Goal: Task Accomplishment & Management: Use online tool/utility

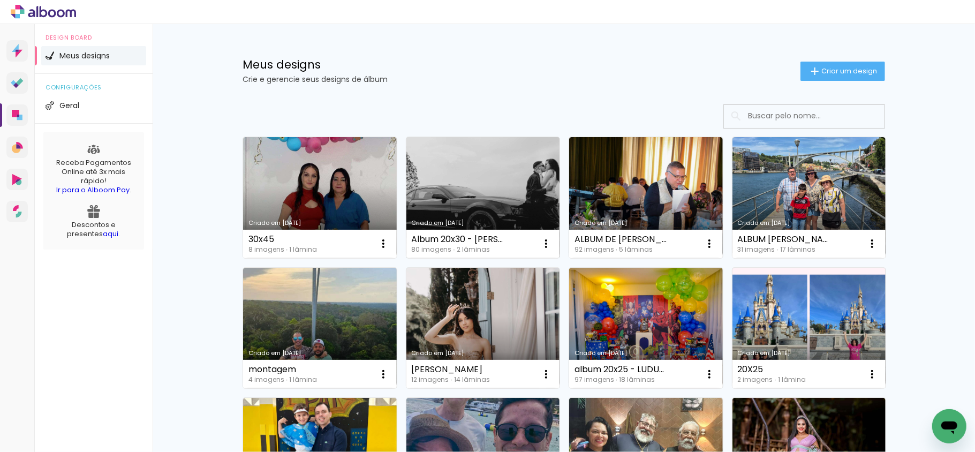
click at [436, 171] on link "Criado em [DATE]" at bounding box center [483, 197] width 154 height 121
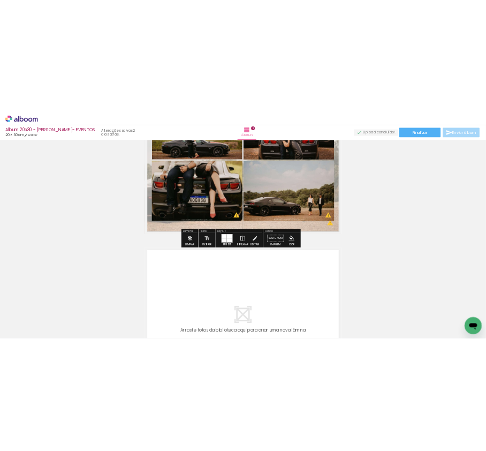
scroll to position [428, 0]
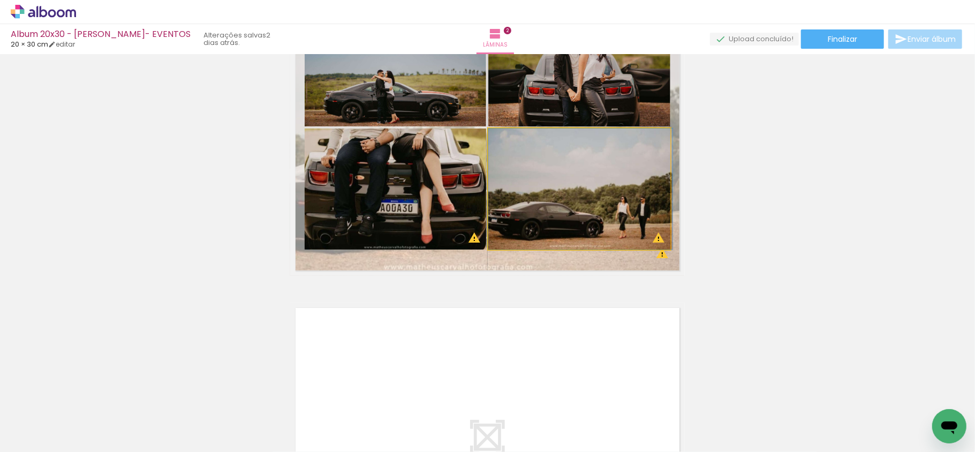
drag, startPoint x: 569, startPoint y: 226, endPoint x: 578, endPoint y: 222, distance: 9.6
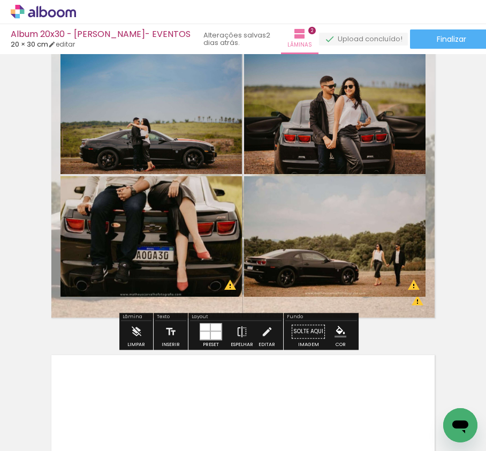
scroll to position [356, 0]
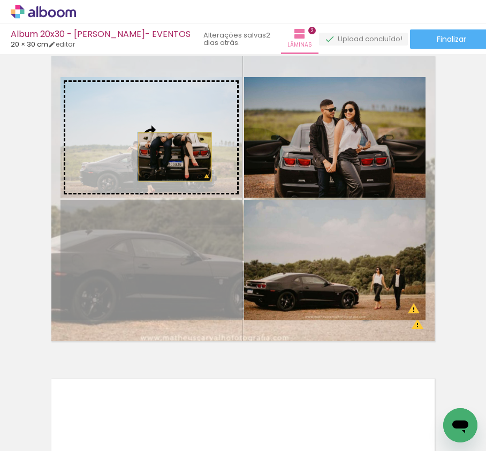
drag, startPoint x: 178, startPoint y: 261, endPoint x: 170, endPoint y: 156, distance: 105.2
click at [0, 0] on slot at bounding box center [0, 0] width 0 height 0
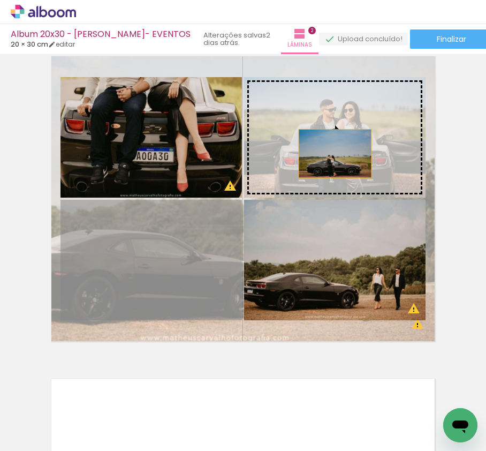
drag, startPoint x: 197, startPoint y: 292, endPoint x: 330, endPoint y: 153, distance: 192.3
click at [0, 0] on slot at bounding box center [0, 0] width 0 height 0
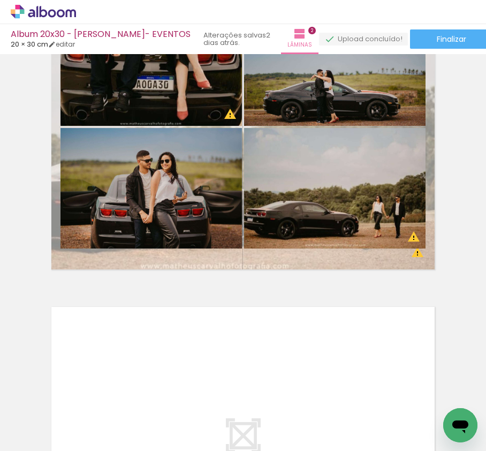
scroll to position [0, 509]
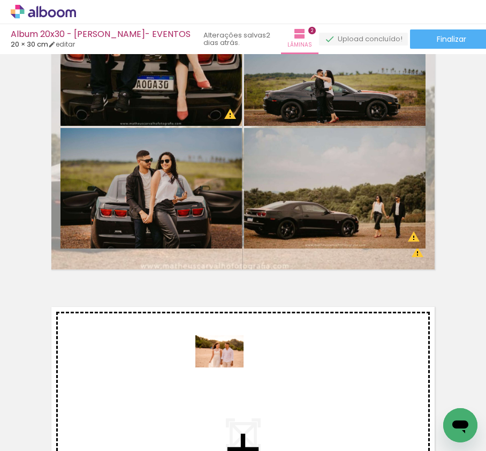
drag, startPoint x: 261, startPoint y: 423, endPoint x: 227, endPoint y: 367, distance: 65.1
click at [227, 367] on quentale-workspace at bounding box center [243, 225] width 486 height 451
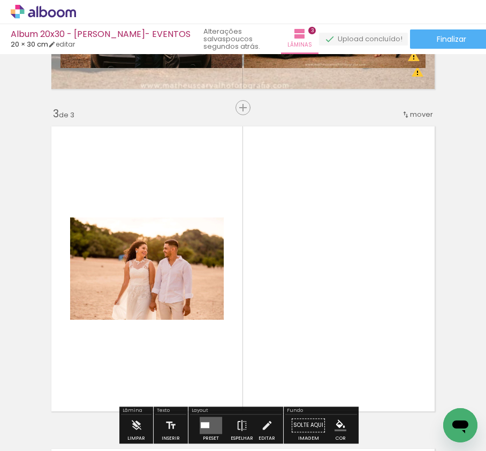
scroll to position [658, 0]
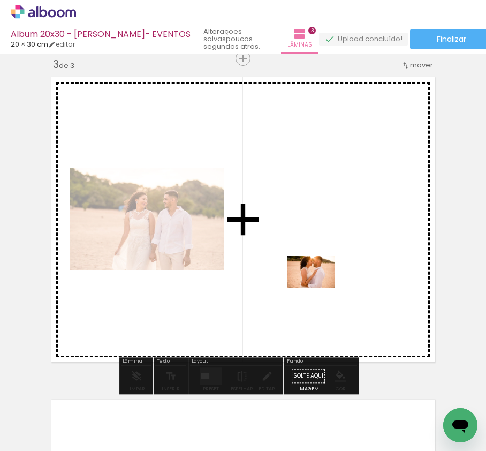
drag, startPoint x: 317, startPoint y: 415, endPoint x: 319, endPoint y: 288, distance: 127.4
click at [319, 288] on quentale-workspace at bounding box center [243, 225] width 486 height 451
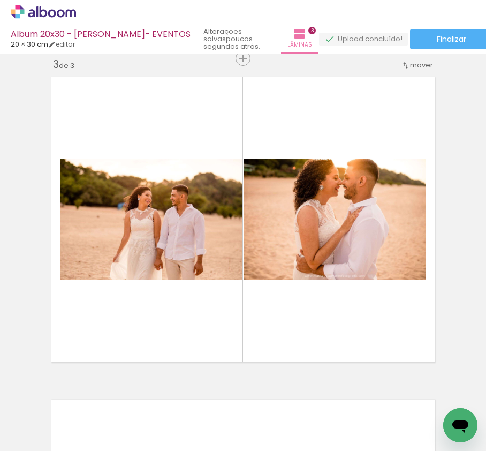
scroll to position [0, 0]
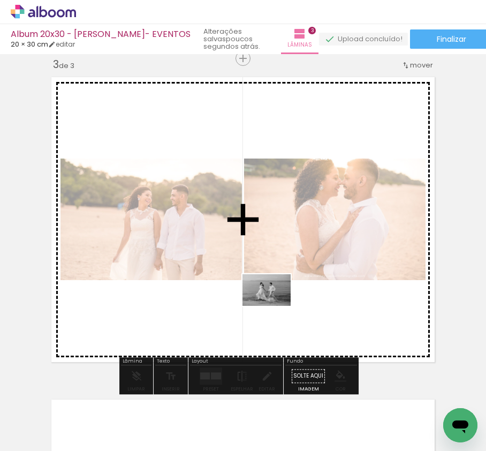
drag, startPoint x: 274, startPoint y: 414, endPoint x: 275, endPoint y: 306, distance: 108.1
click at [275, 306] on quentale-workspace at bounding box center [243, 225] width 486 height 451
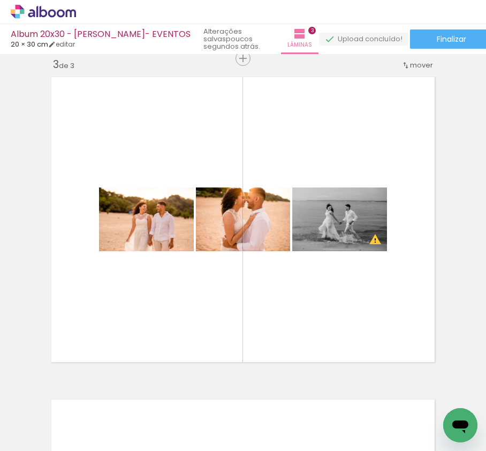
scroll to position [0, 676]
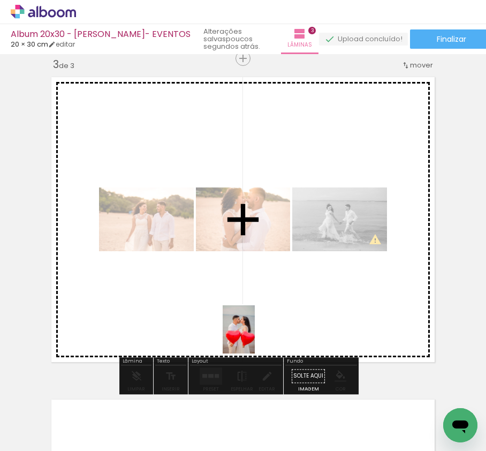
drag, startPoint x: 213, startPoint y: 431, endPoint x: 257, endPoint y: 330, distance: 110.5
click at [257, 330] on quentale-workspace at bounding box center [243, 225] width 486 height 451
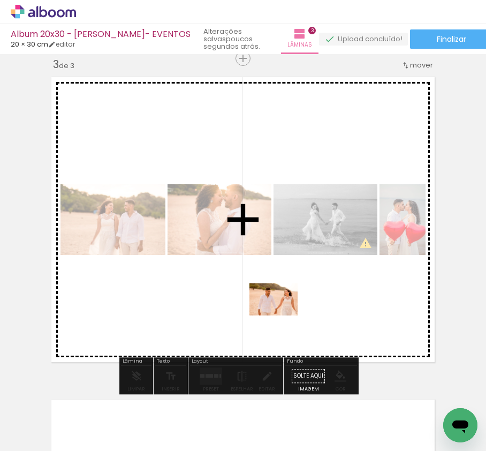
drag, startPoint x: 268, startPoint y: 420, endPoint x: 282, endPoint y: 315, distance: 105.2
click at [282, 315] on quentale-workspace at bounding box center [243, 225] width 486 height 451
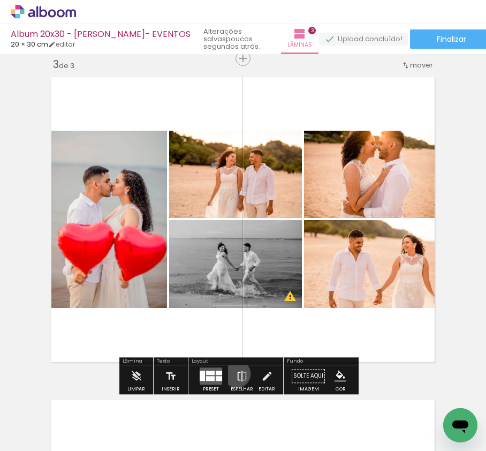
click at [236, 374] on iron-icon at bounding box center [242, 375] width 12 height 21
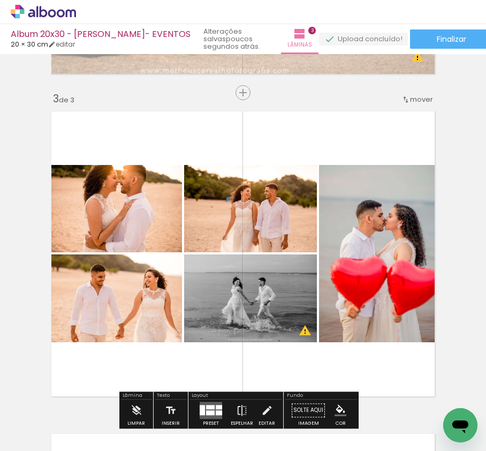
scroll to position [658, 0]
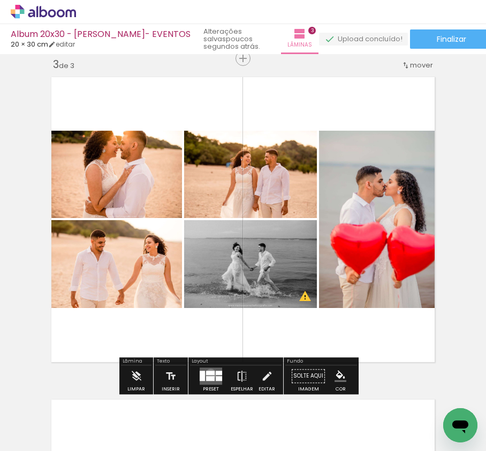
click at [208, 374] on div at bounding box center [210, 372] width 9 height 4
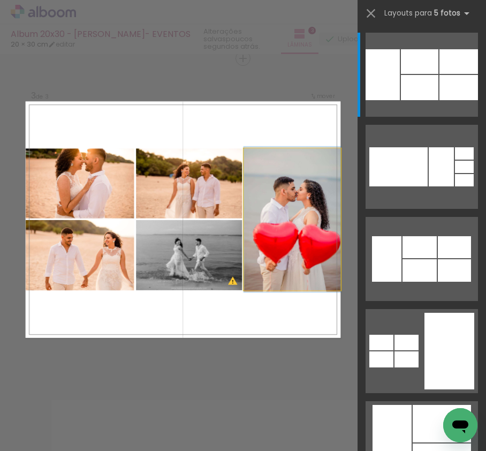
click at [306, 257] on quentale-photo at bounding box center [292, 219] width 97 height 142
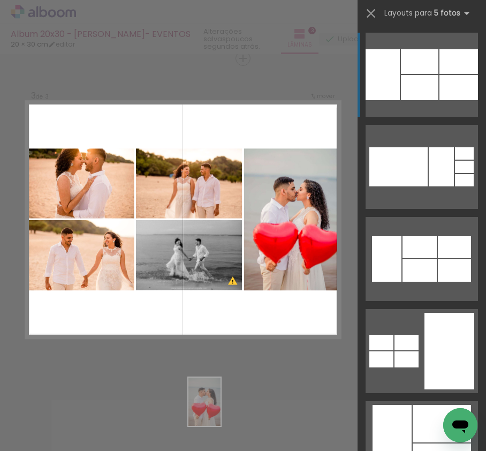
click at [220, 409] on div at bounding box center [209, 414] width 35 height 53
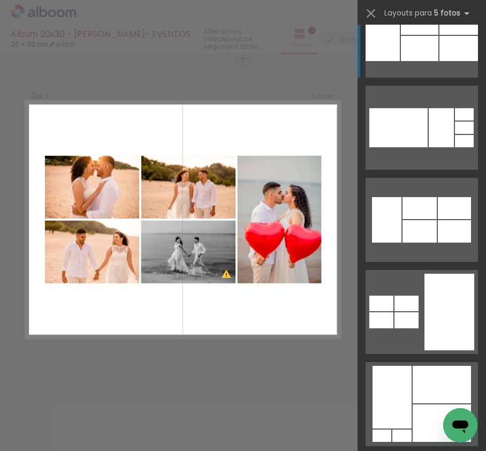
scroll to position [71, 0]
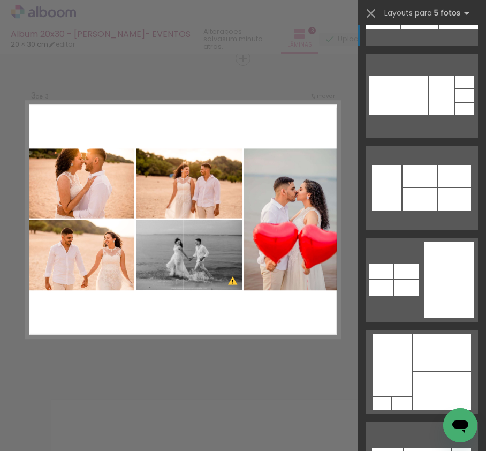
click at [214, 364] on div "Confirmar Cancelar" at bounding box center [243, 53] width 486 height 1314
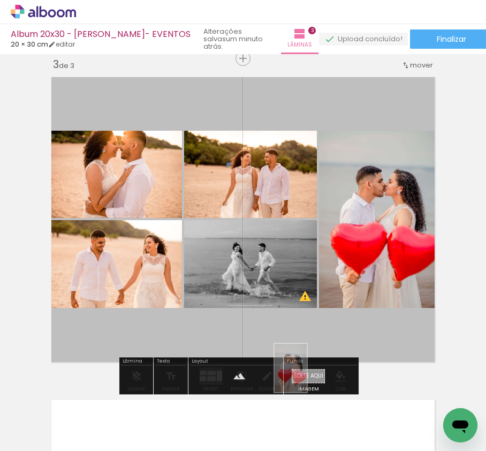
drag, startPoint x: 234, startPoint y: 425, endPoint x: 306, endPoint y: 374, distance: 88.2
click at [306, 375] on quentale-workspace at bounding box center [243, 225] width 486 height 451
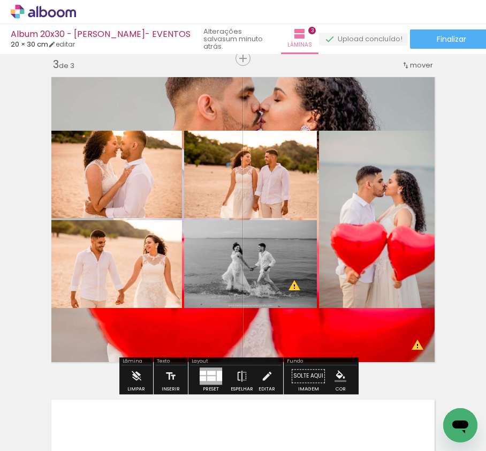
drag, startPoint x: 251, startPoint y: 330, endPoint x: 249, endPoint y: 356, distance: 26.8
click at [249, 356] on div "Inserir lâmina 1 de 3 Inserir lâmina 2 de 3 Inserir lâmina 3 de 3 O Designbox p…" at bounding box center [243, 44] width 486 height 1289
click at [255, 345] on quentale-layouter at bounding box center [243, 219] width 394 height 295
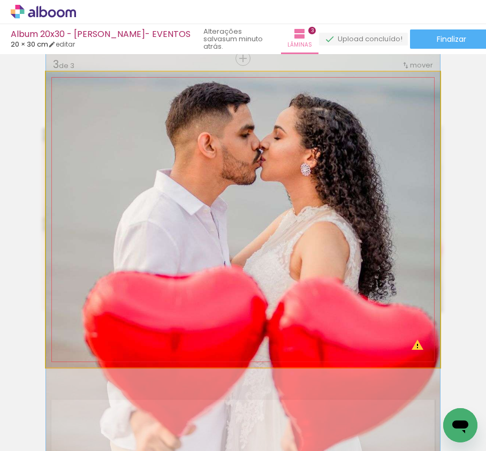
drag, startPoint x: 270, startPoint y: 273, endPoint x: 261, endPoint y: 311, distance: 39.1
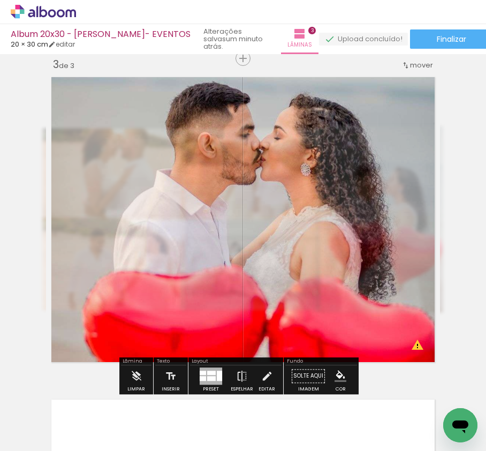
click at [461, 305] on div "Inserir lâmina 1 de 3 Inserir lâmina 2 de 3 Inserir lâmina 3 de 3 O Designbox p…" at bounding box center [243, 44] width 486 height 1289
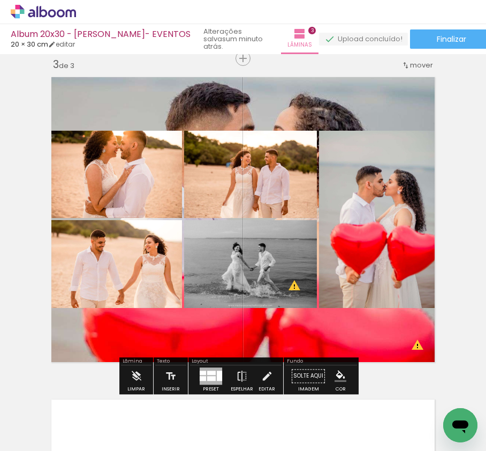
click at [290, 114] on quentale-layouter at bounding box center [243, 219] width 394 height 295
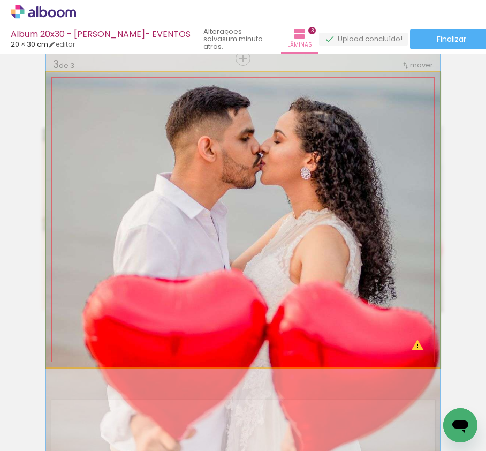
drag, startPoint x: 196, startPoint y: 161, endPoint x: 177, endPoint y: 165, distance: 19.6
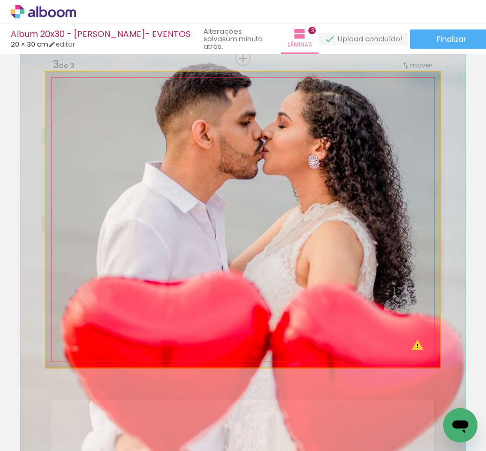
type paper-slider "113"
click at [93, 101] on div at bounding box center [91, 98] width 17 height 17
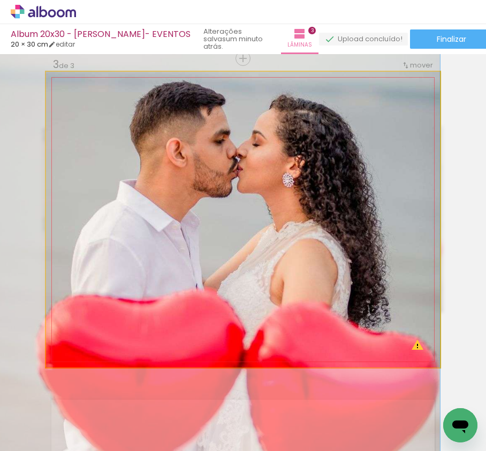
drag, startPoint x: 247, startPoint y: 182, endPoint x: 219, endPoint y: 200, distance: 33.3
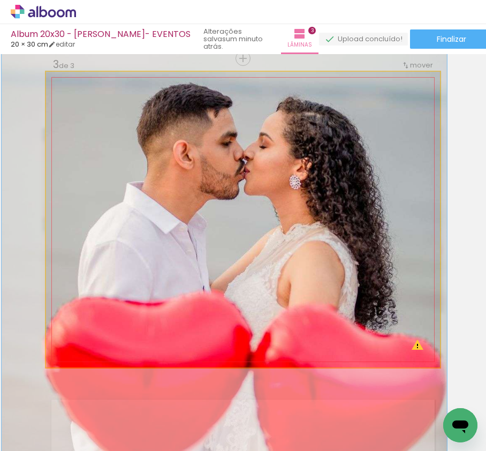
drag, startPoint x: 219, startPoint y: 200, endPoint x: 226, endPoint y: 202, distance: 7.3
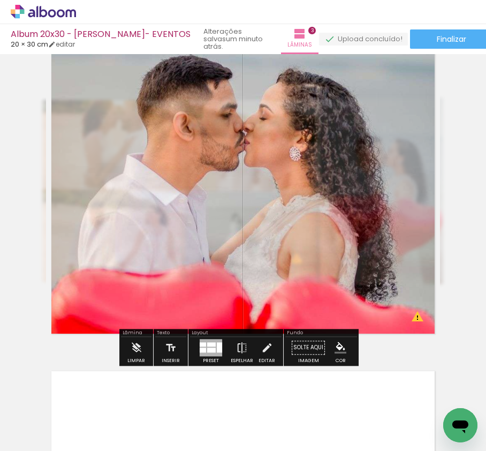
scroll to position [615, 0]
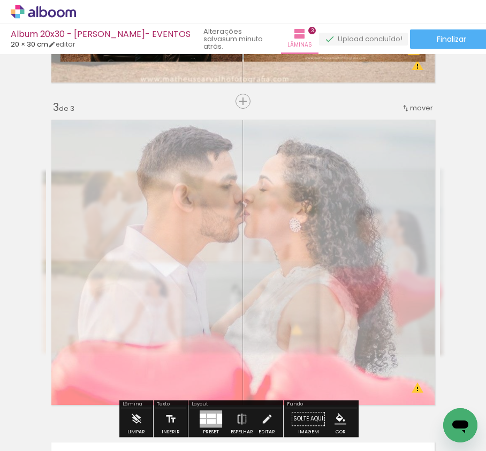
drag, startPoint x: 200, startPoint y: 142, endPoint x: 178, endPoint y: 146, distance: 22.8
type paper-slider "45"
click at [178, 146] on div at bounding box center [180, 141] width 17 height 17
click at [28, 223] on div "Inserir lâmina 1 de 3 Inserir lâmina 2 de 3 Inserir lâmina 3 de 3 O Designbox p…" at bounding box center [243, 87] width 486 height 1289
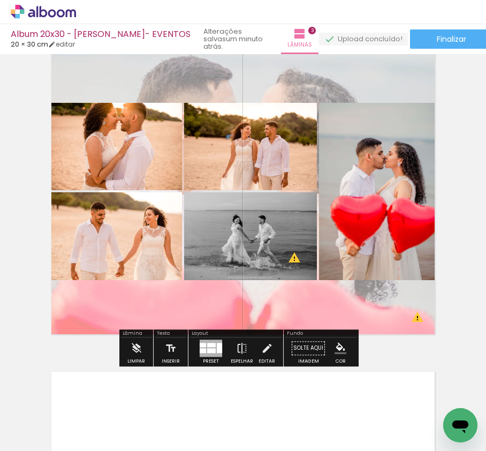
scroll to position [686, 0]
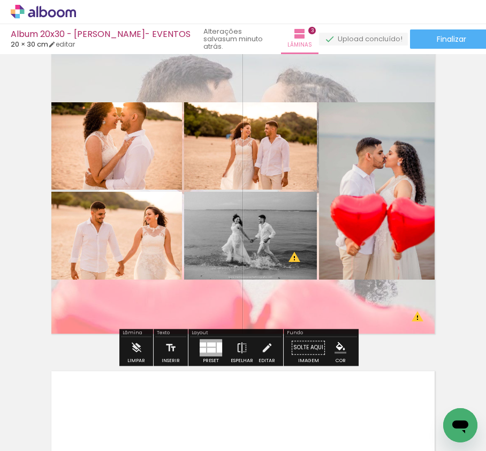
click at [208, 346] on div at bounding box center [211, 344] width 9 height 4
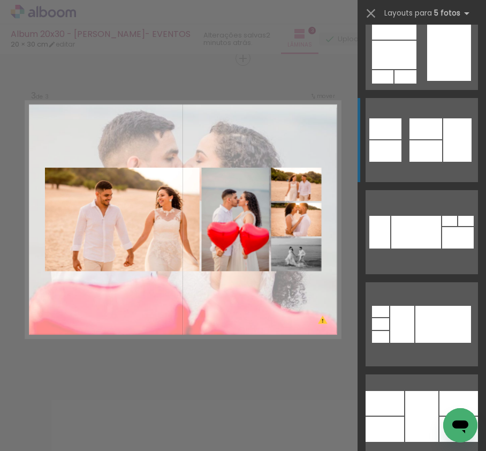
scroll to position [856, 0]
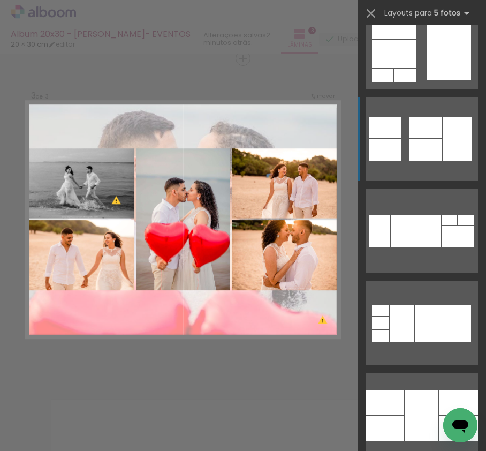
click at [435, 374] on quentale-layouter at bounding box center [422, 415] width 112 height 84
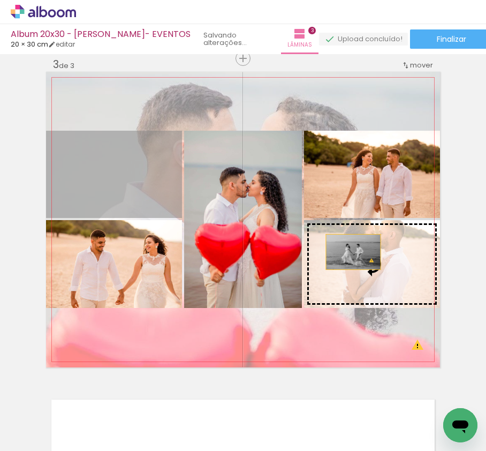
drag, startPoint x: 114, startPoint y: 172, endPoint x: 348, endPoint y: 252, distance: 247.1
click at [0, 0] on slot at bounding box center [0, 0] width 0 height 0
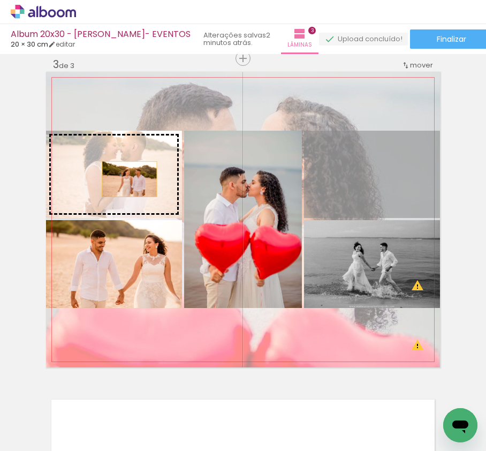
drag, startPoint x: 384, startPoint y: 188, endPoint x: 112, endPoint y: 177, distance: 272.7
click at [0, 0] on slot at bounding box center [0, 0] width 0 height 0
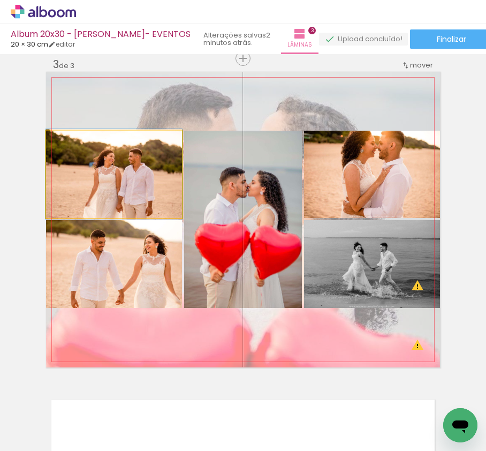
click at [146, 174] on quentale-photo at bounding box center [114, 174] width 136 height 87
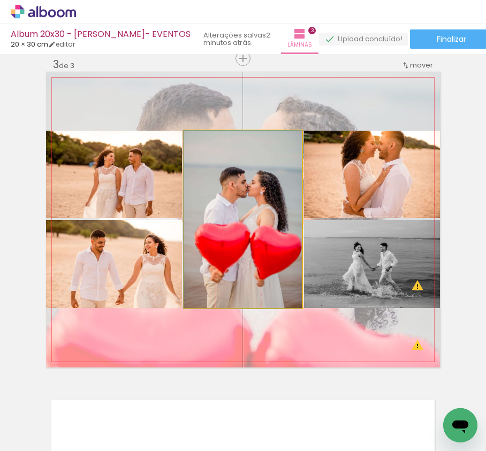
drag, startPoint x: 281, startPoint y: 194, endPoint x: 271, endPoint y: 195, distance: 10.2
